Goal: Task Accomplishment & Management: Manage account settings

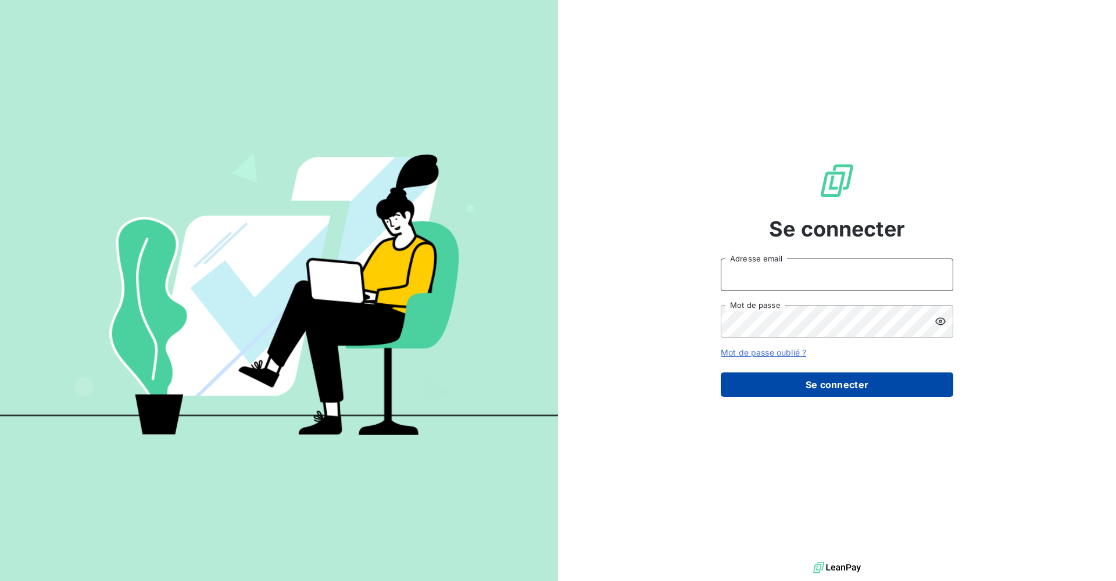
type input "[EMAIL_ADDRESS][DOMAIN_NAME]"
click at [801, 387] on button "Se connecter" at bounding box center [836, 384] width 232 height 24
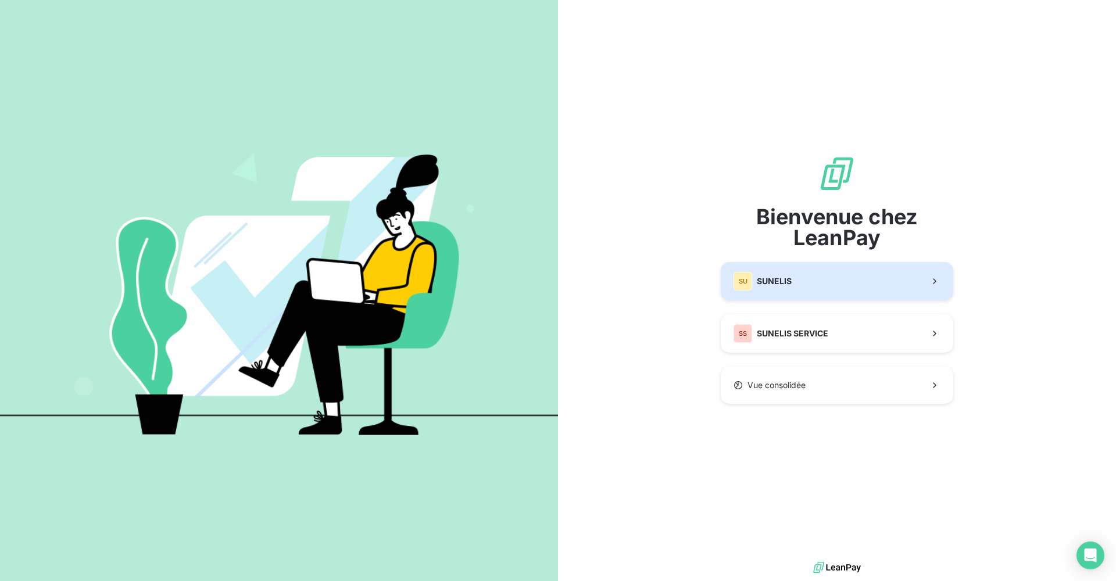
click at [804, 278] on button "SU SUNELIS" at bounding box center [836, 281] width 232 height 38
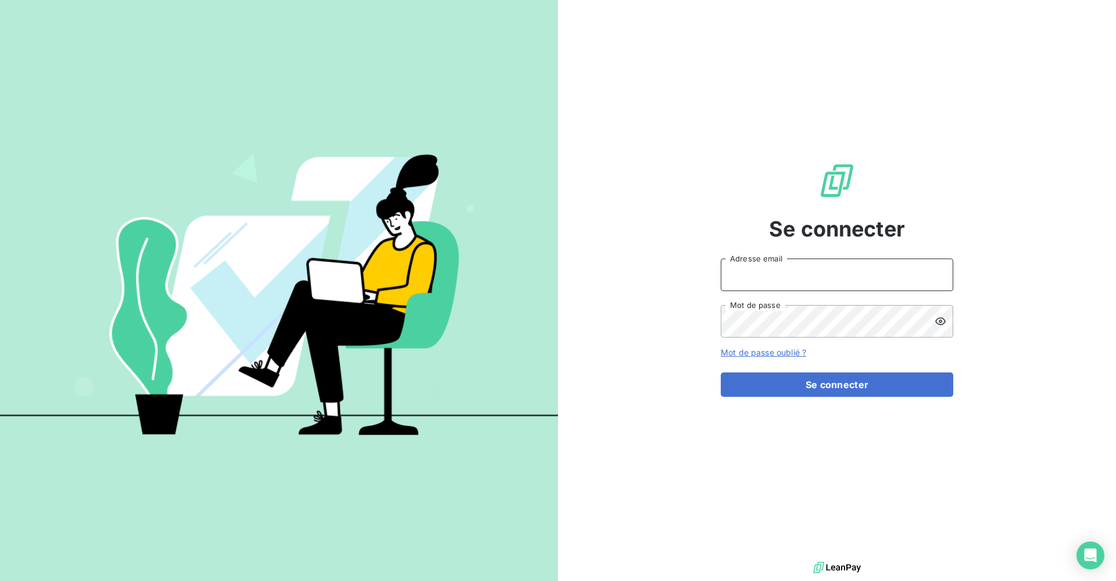
type input "[EMAIL_ADDRESS][DOMAIN_NAME]"
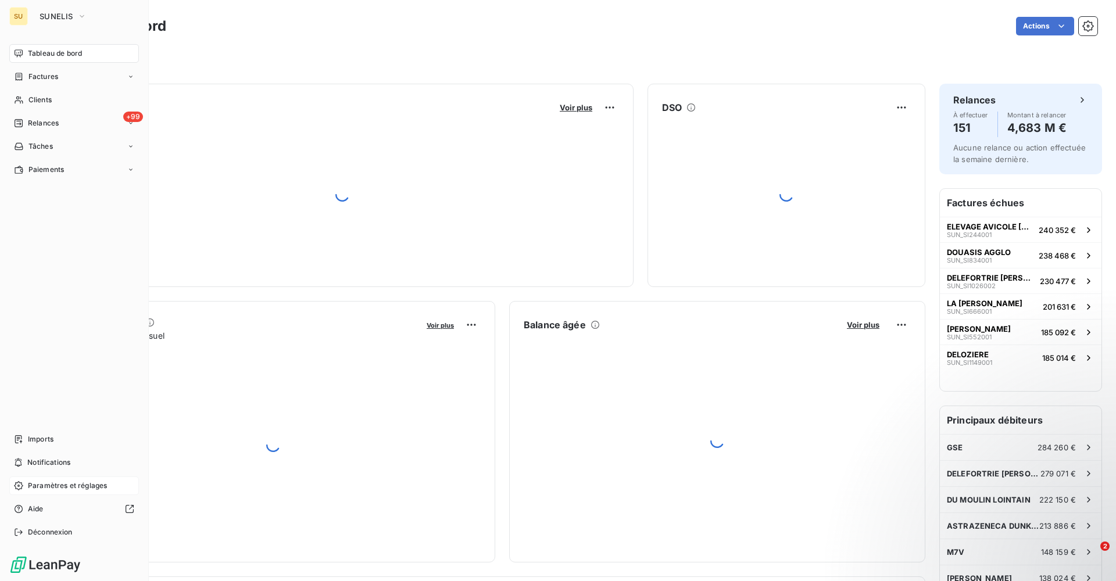
click at [26, 486] on div "Paramètres et réglages" at bounding box center [74, 485] width 130 height 19
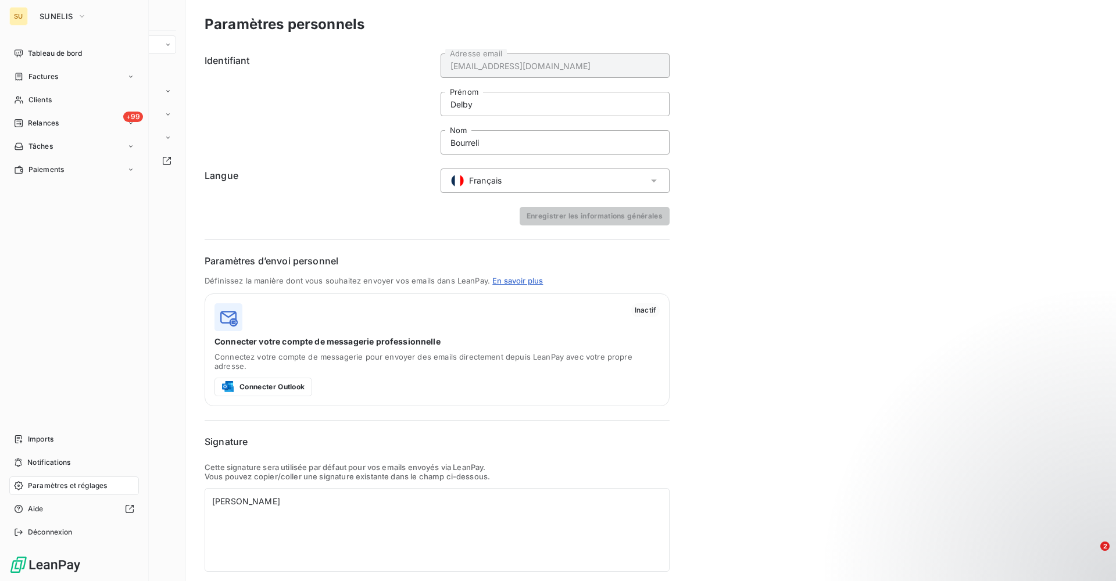
click at [74, 485] on span "Paramètres et réglages" at bounding box center [67, 485] width 79 height 10
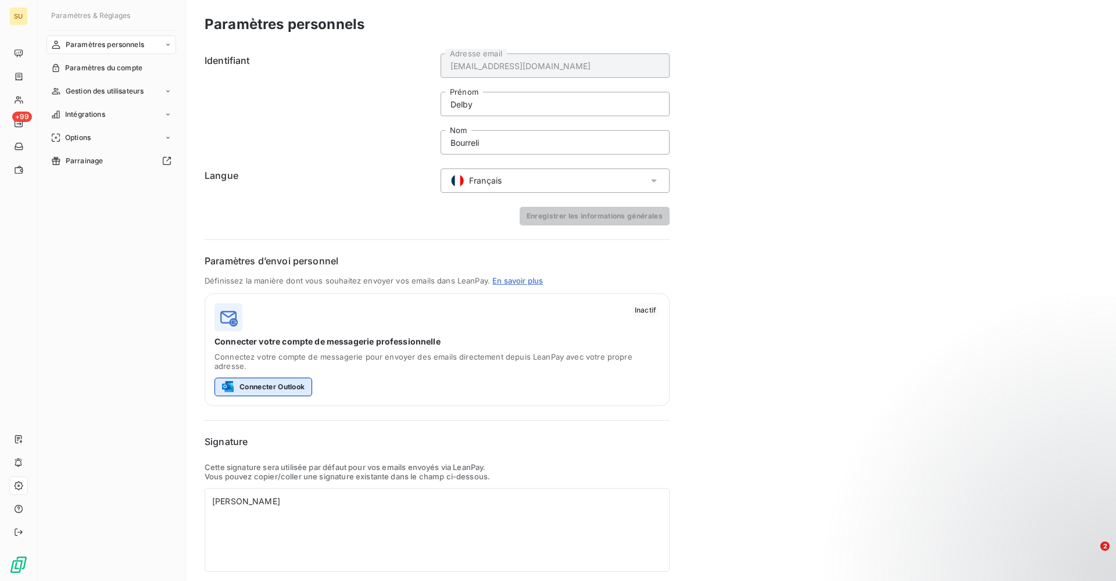
click at [298, 379] on button "Connecter Outlook" at bounding box center [263, 387] width 98 height 19
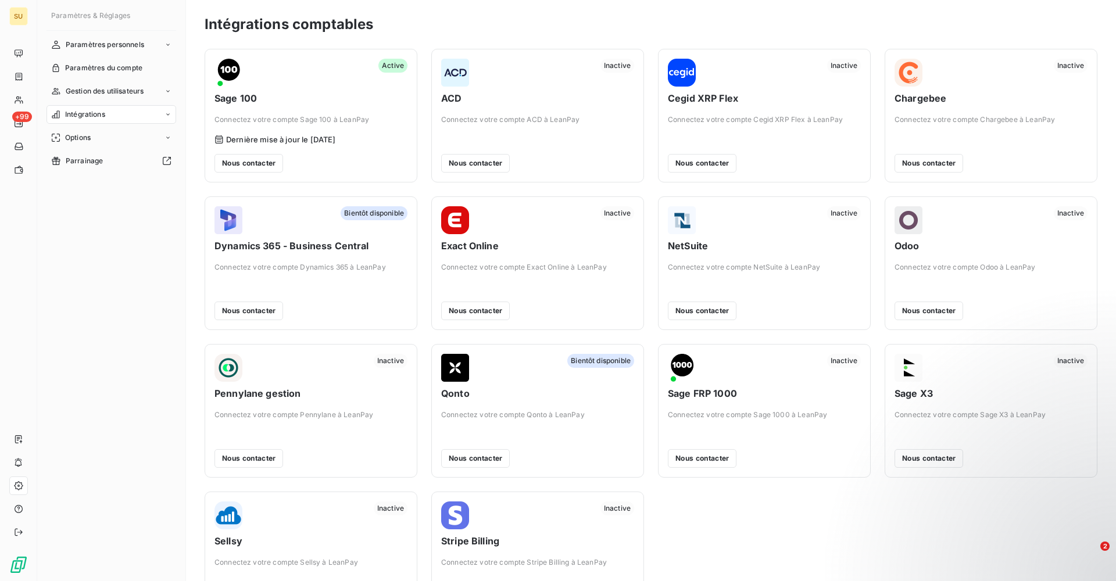
scroll to position [58, 0]
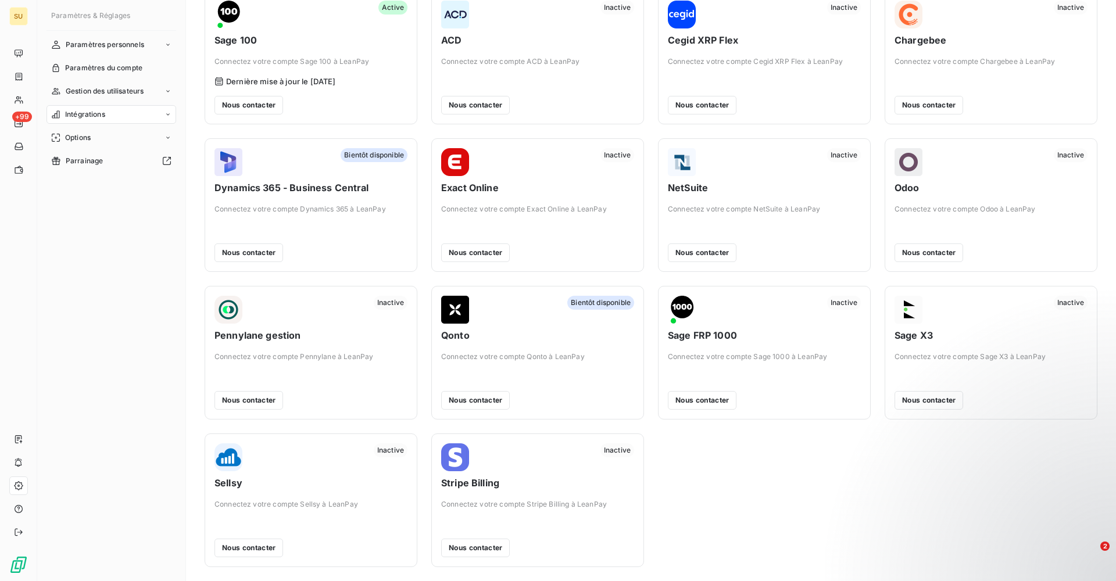
click at [103, 110] on span "Intégrations" at bounding box center [85, 114] width 40 height 10
click at [121, 50] on span "Paramètres personnels" at bounding box center [105, 45] width 78 height 10
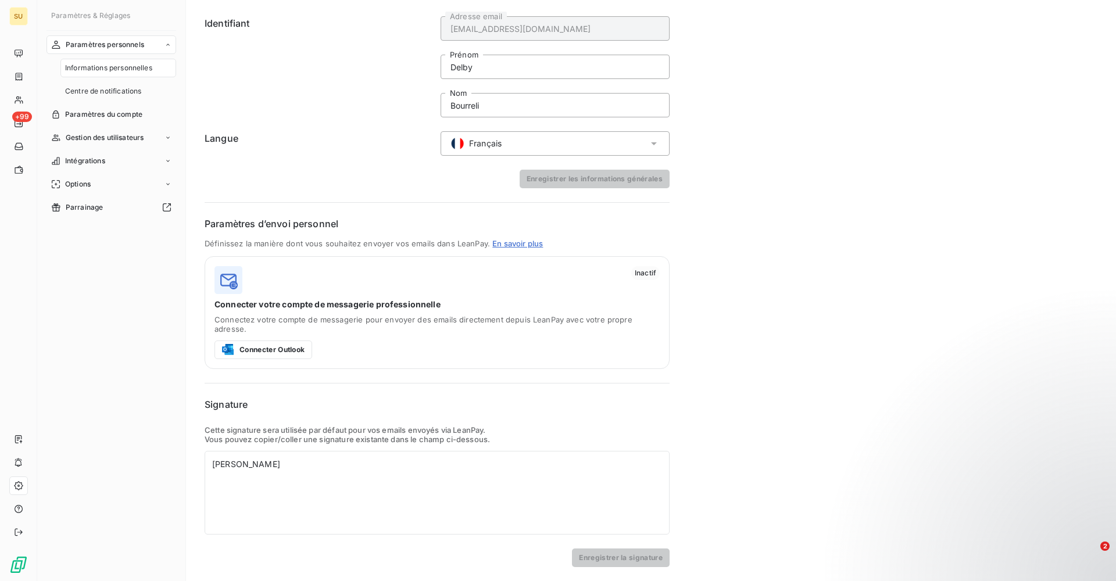
scroll to position [28, 0]
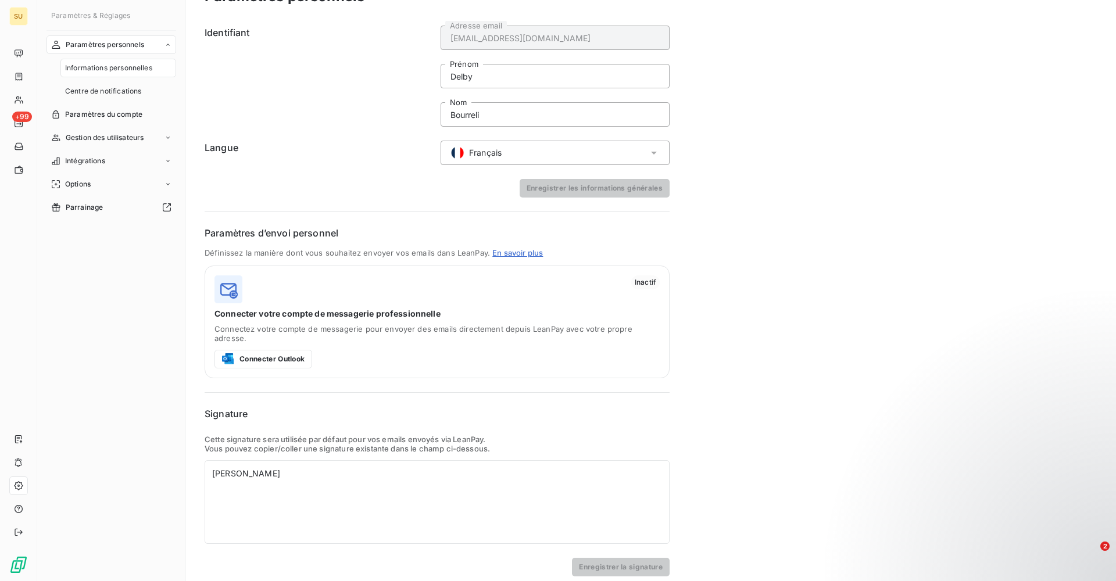
click at [105, 70] on span "Informations personnelles" at bounding box center [108, 68] width 87 height 10
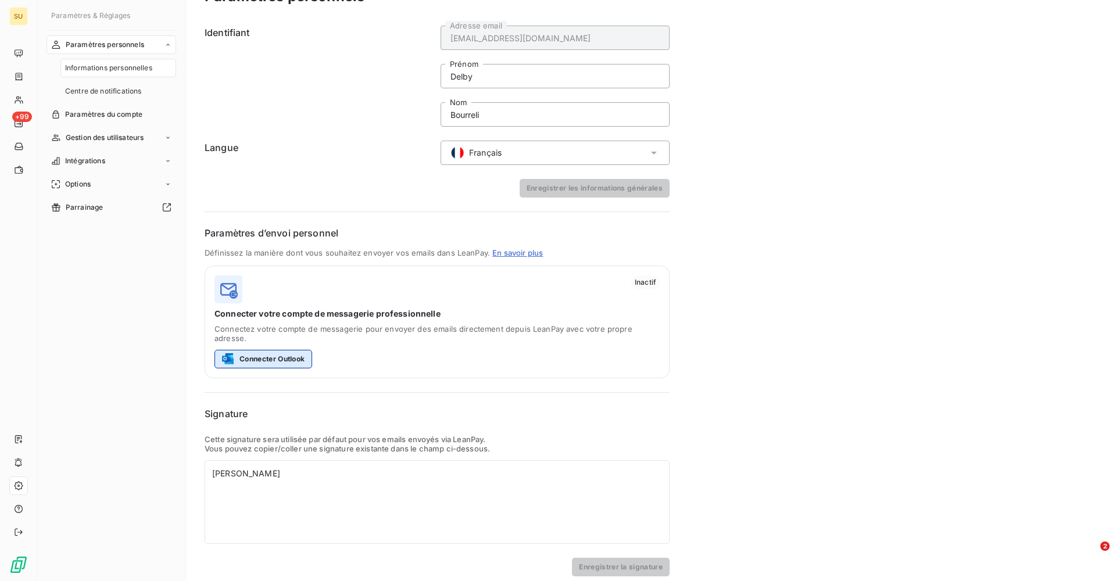
click at [279, 352] on button "Connecter Outlook" at bounding box center [263, 359] width 98 height 19
